Goal: Task Accomplishment & Management: Use online tool/utility

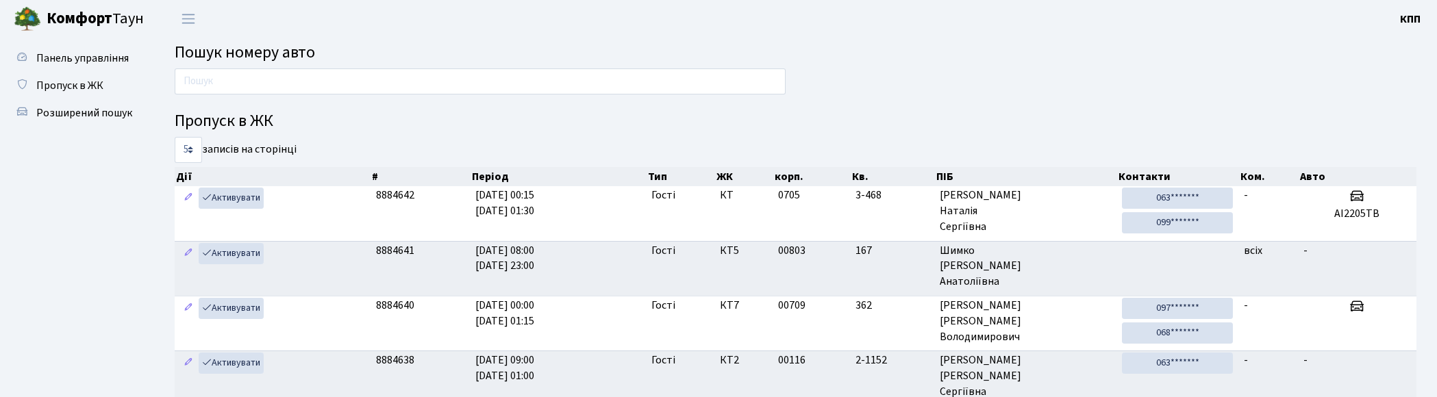
scroll to position [63, 0]
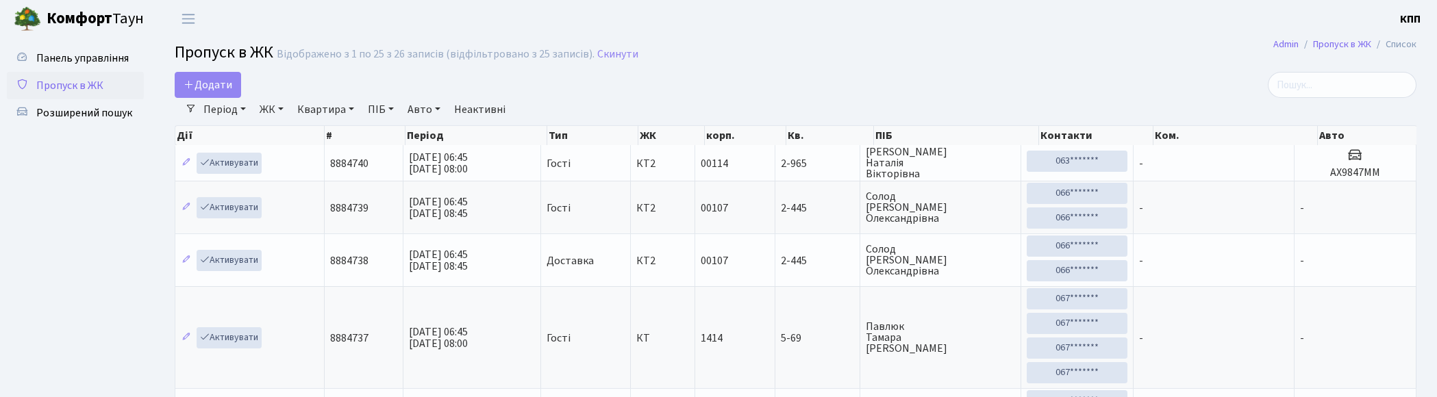
select select "25"
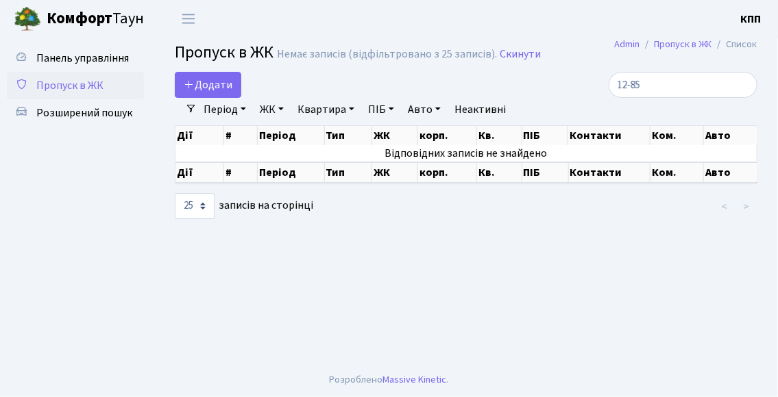
type input "12-85"
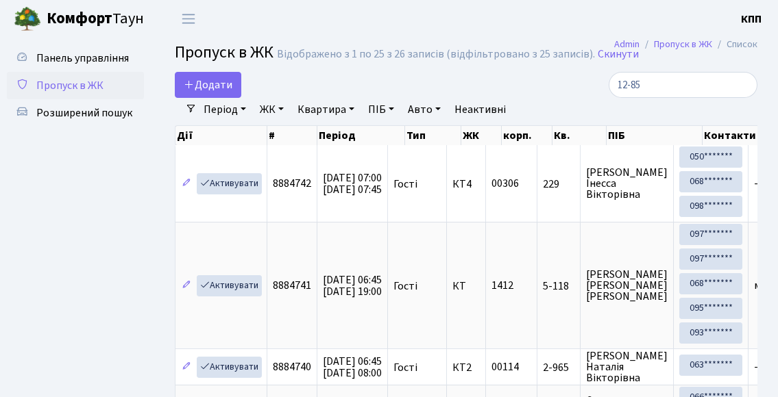
select select "25"
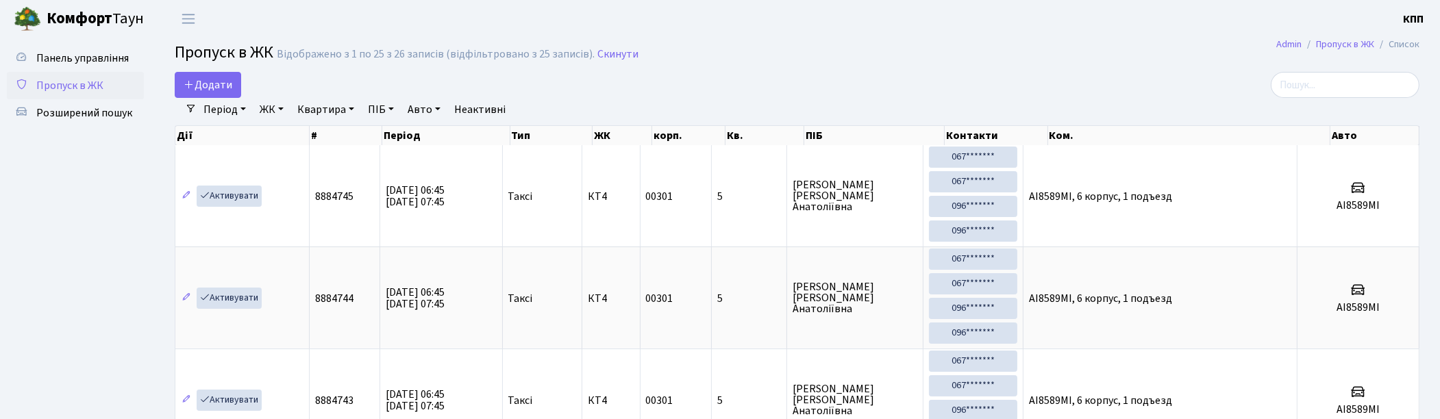
click at [777, 77] on div "Додати" at bounding box center [586, 85] width 823 height 26
click at [777, 79] on input "search" at bounding box center [1345, 85] width 149 height 26
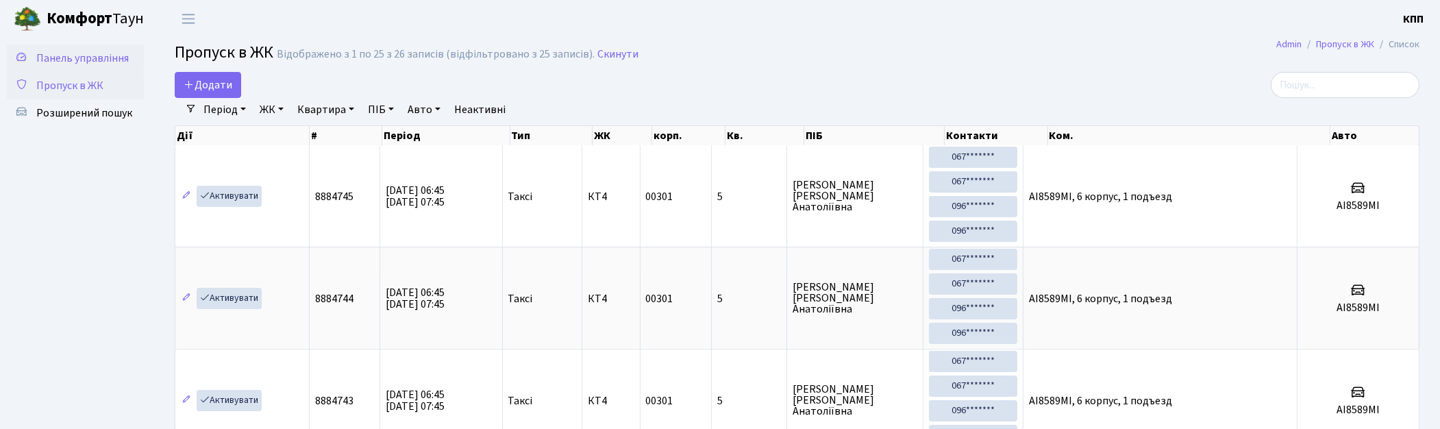
click at [66, 57] on span "Панель управління" at bounding box center [82, 58] width 92 height 15
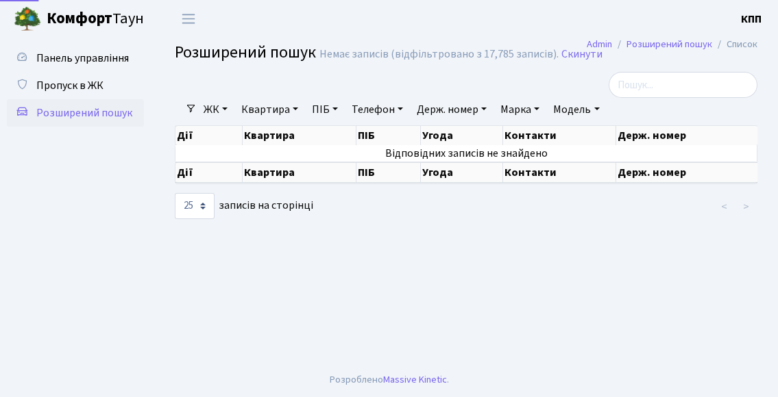
select select "25"
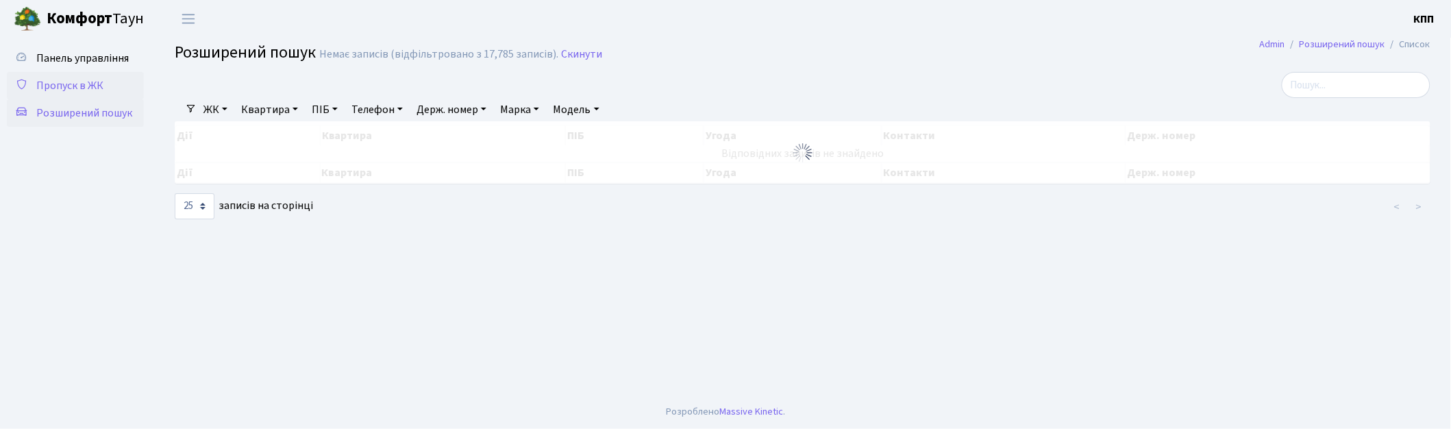
click at [90, 78] on span "Пропуск в ЖК" at bounding box center [69, 85] width 67 height 15
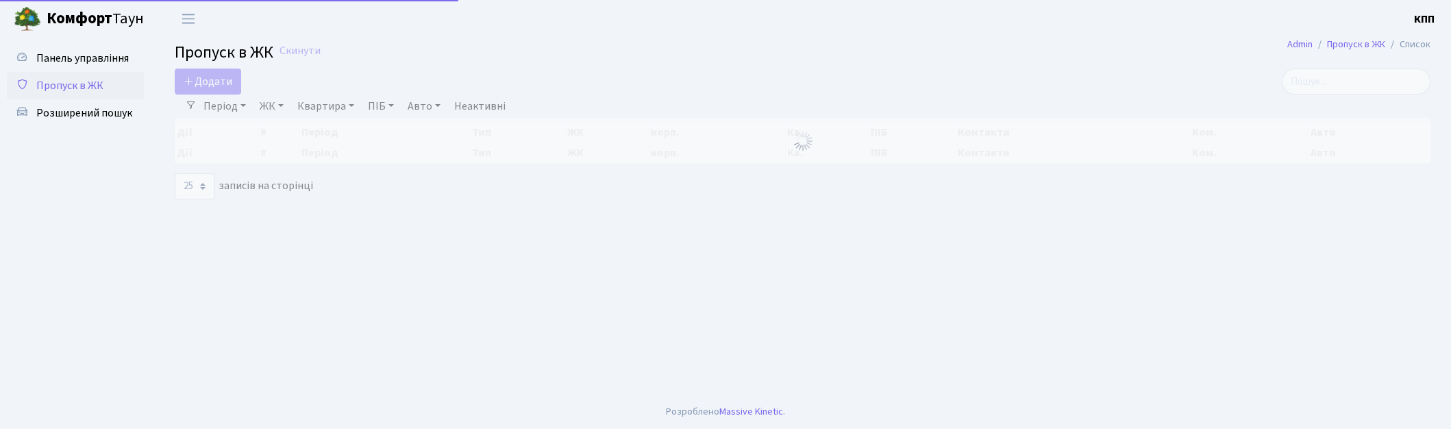
select select "25"
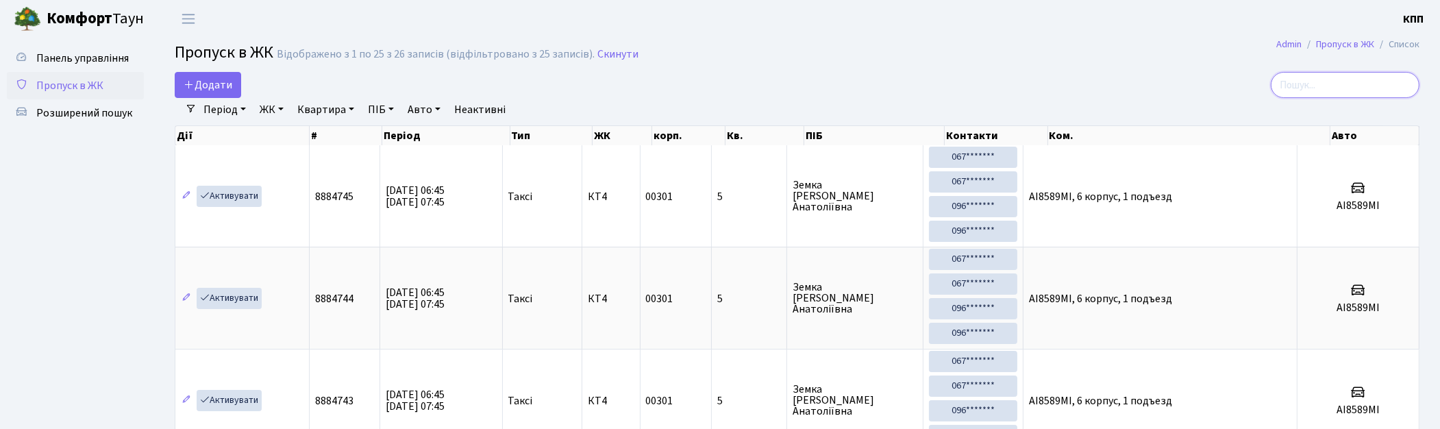
drag, startPoint x: 1340, startPoint y: 93, endPoint x: 1174, endPoint y: 94, distance: 166.5
click at [1340, 94] on input "search" at bounding box center [1345, 85] width 149 height 26
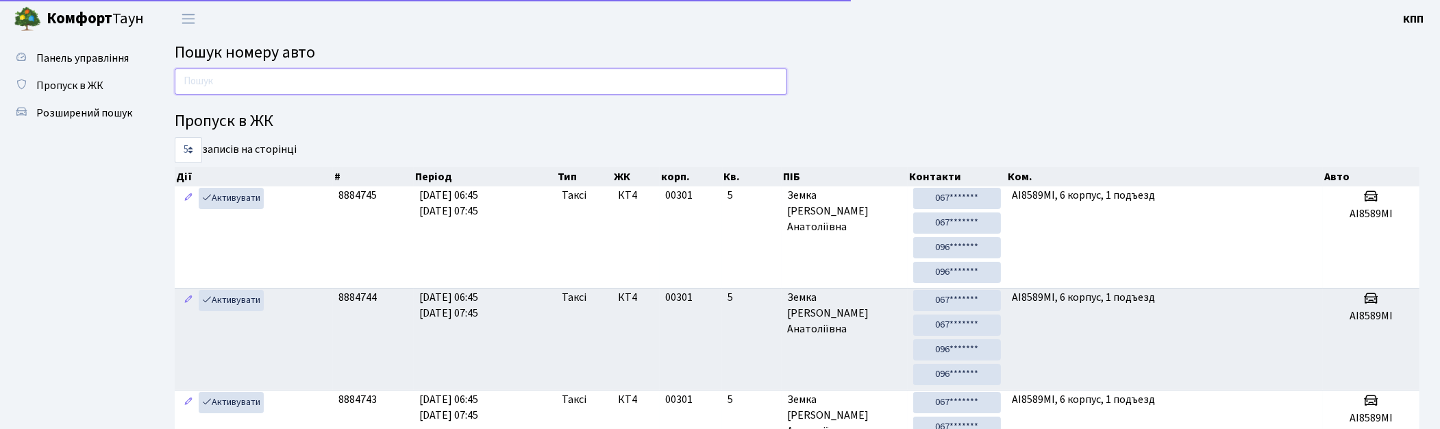
click at [250, 83] on input "text" at bounding box center [481, 82] width 613 height 26
